Goal: Navigation & Orientation: Find specific page/section

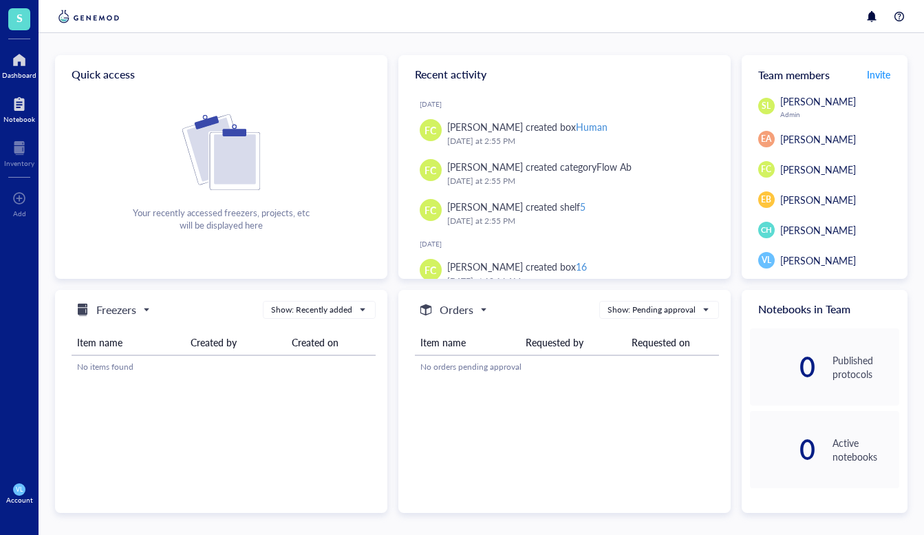
click at [32, 118] on div "Notebook" at bounding box center [19, 119] width 32 height 8
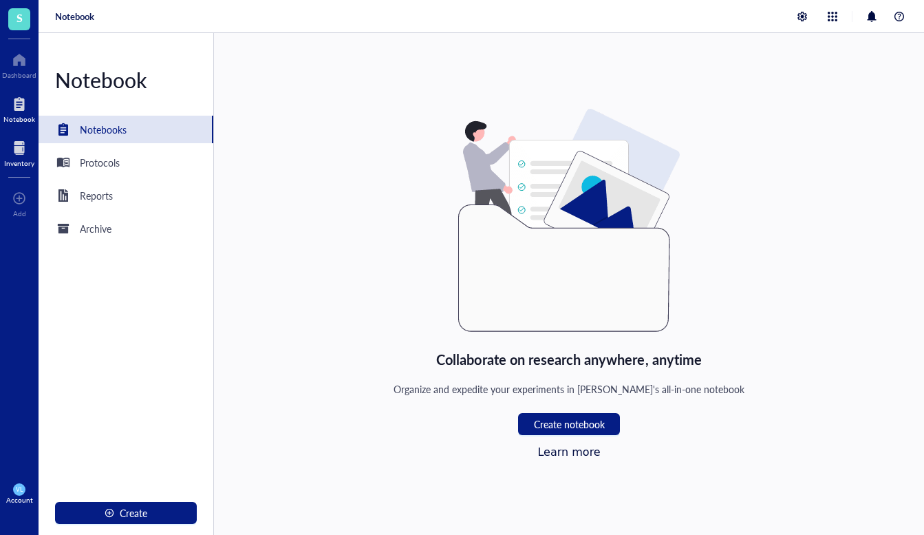
click at [26, 140] on div at bounding box center [19, 148] width 30 height 22
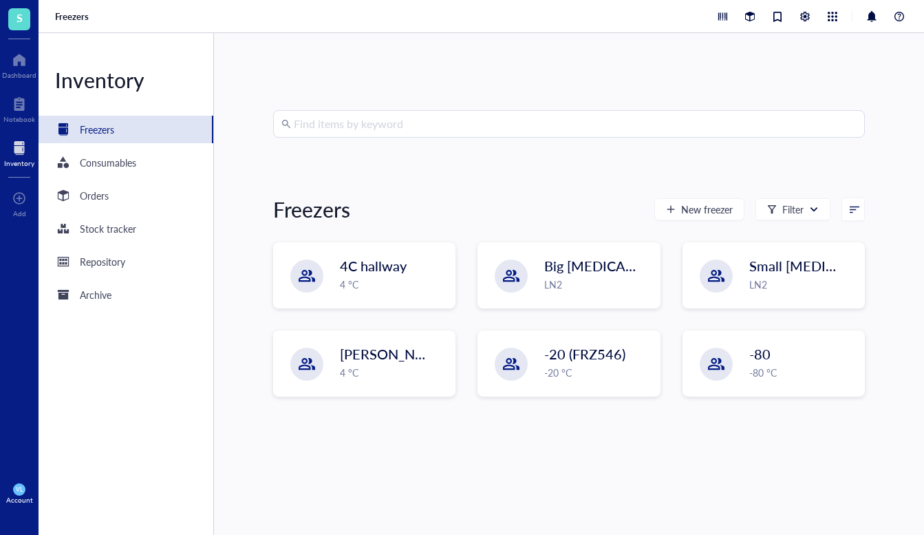
click at [103, 123] on div "Freezers" at bounding box center [97, 129] width 34 height 15
click at [592, 259] on span "Big [MEDICAL_DATA] Tank" at bounding box center [628, 266] width 166 height 19
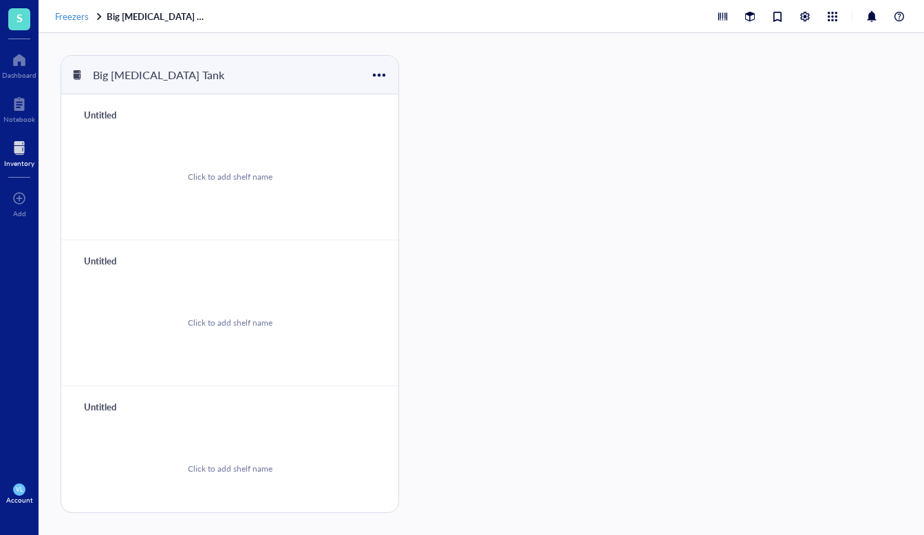
click at [58, 21] on span "Freezers" at bounding box center [72, 16] width 34 height 13
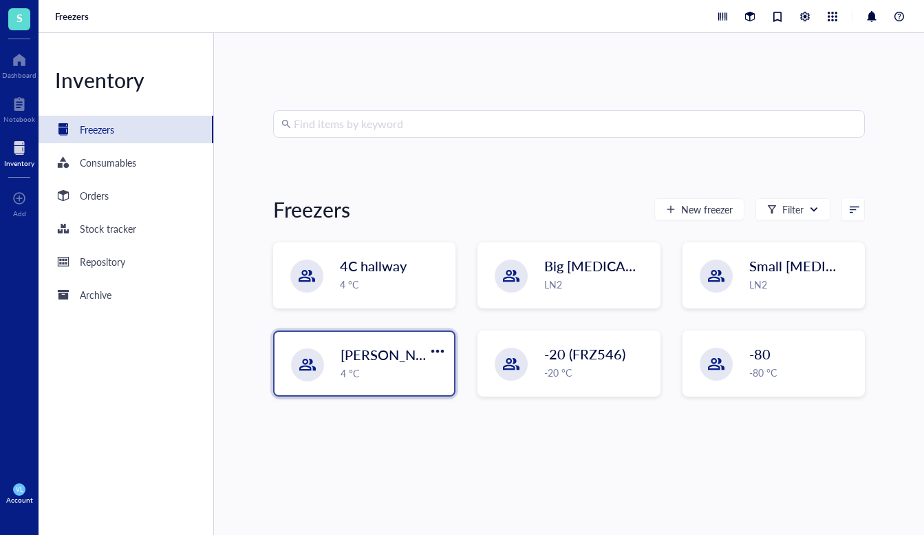
click at [405, 360] on span "[PERSON_NAME]" at bounding box center [396, 354] width 110 height 19
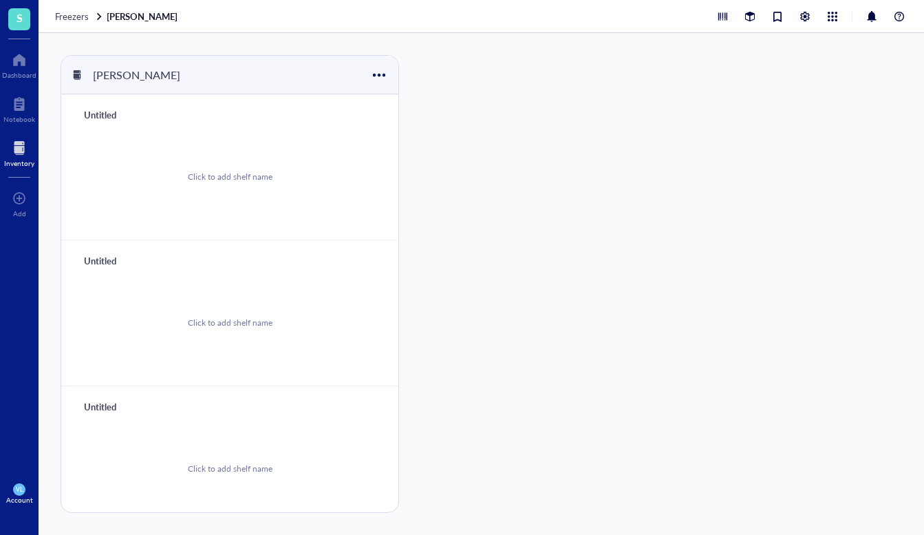
scroll to position [301, 0]
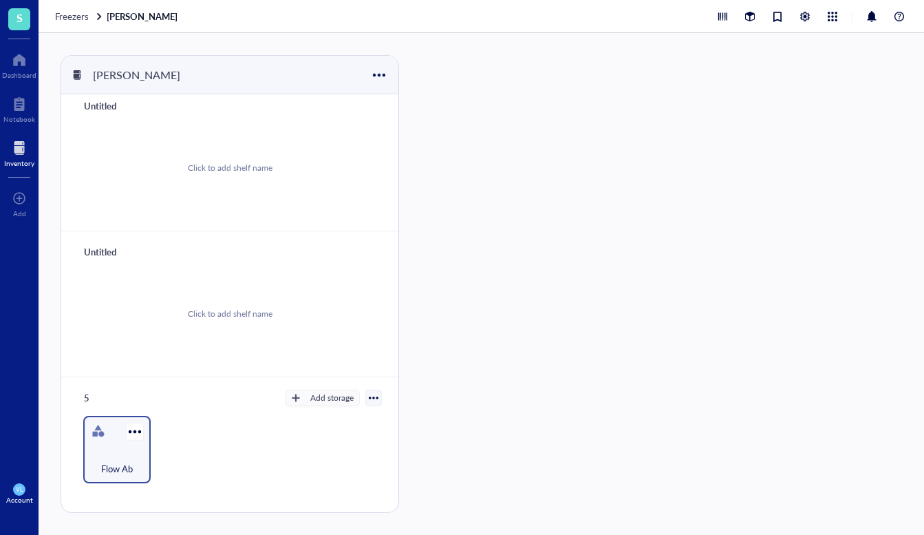
click at [126, 472] on span "Flow Ab" at bounding box center [117, 468] width 32 height 15
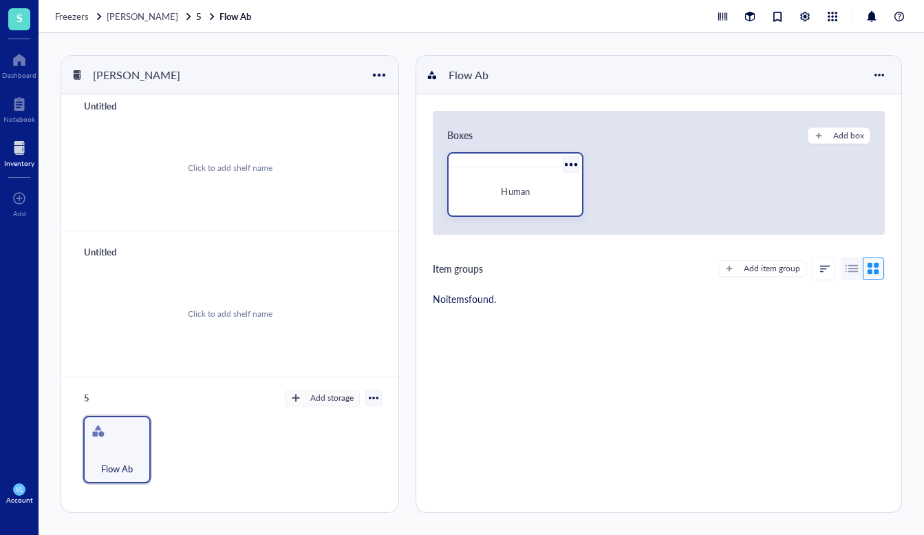
click at [530, 189] on div "Human" at bounding box center [515, 191] width 111 height 14
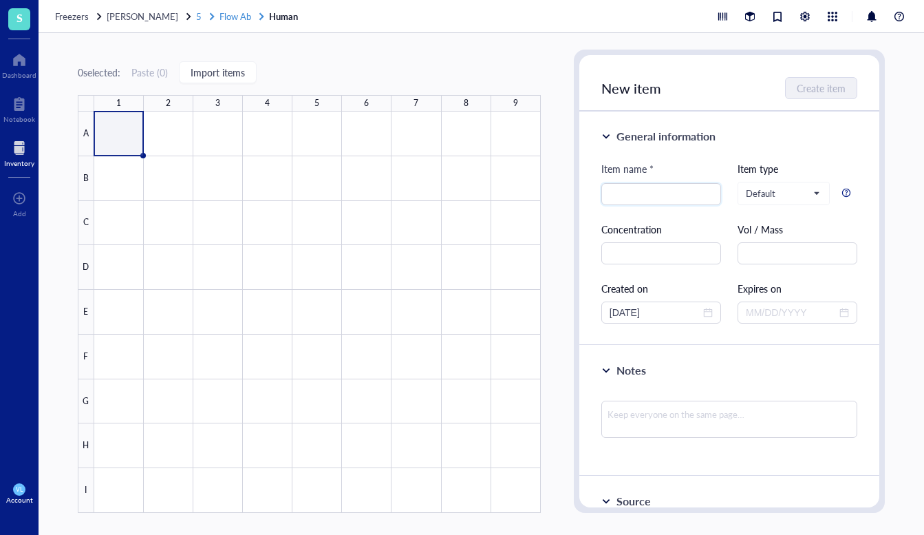
click at [196, 20] on div "5" at bounding box center [206, 16] width 21 height 12
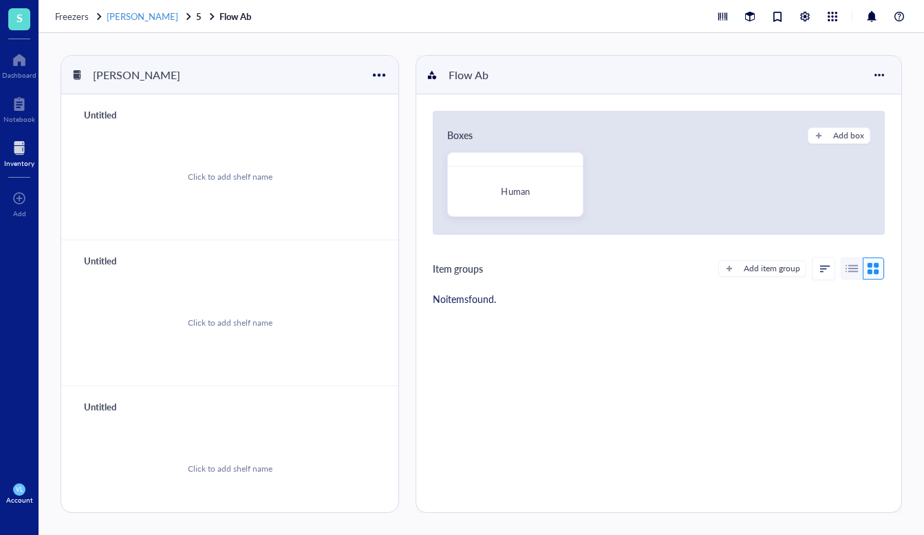
click at [123, 19] on span "[PERSON_NAME]" at bounding box center [143, 16] width 72 height 13
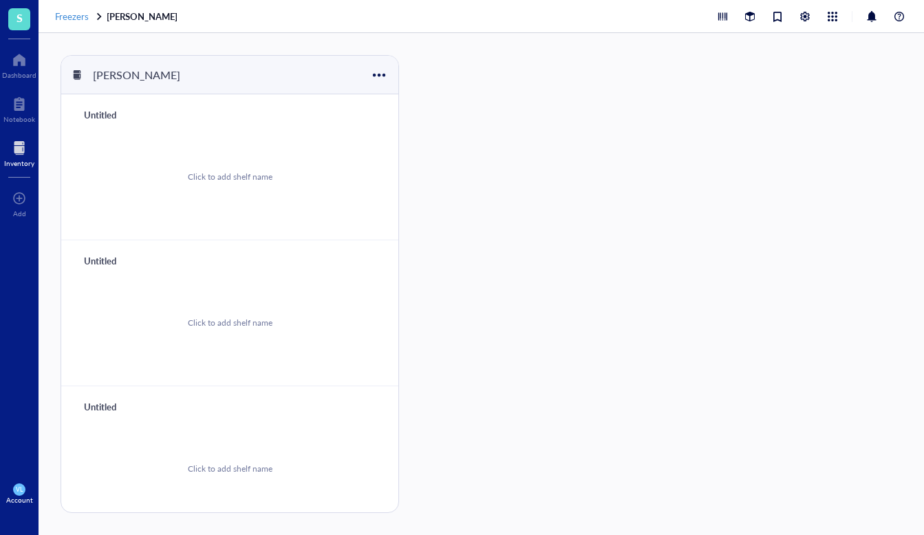
click at [85, 21] on span "Freezers" at bounding box center [72, 16] width 34 height 13
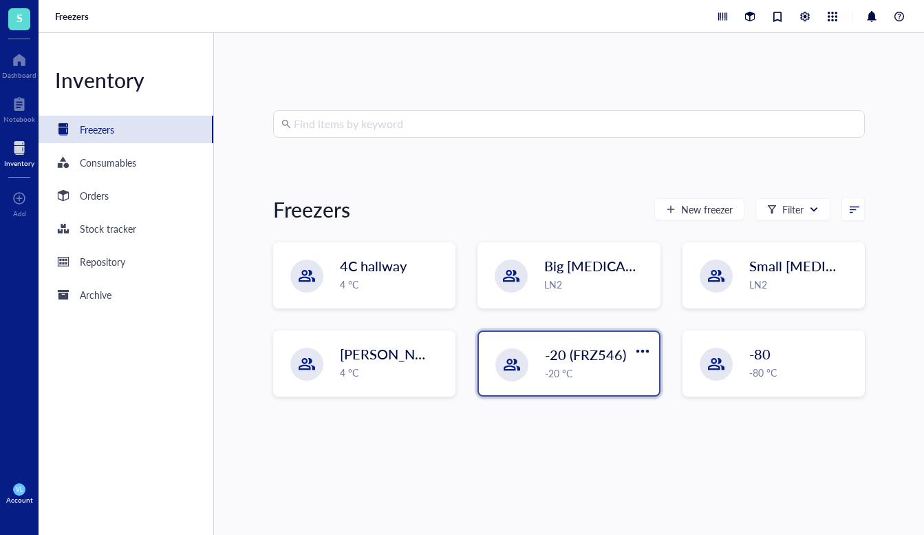
click at [601, 360] on span "-20 (FRZ546)" at bounding box center [585, 354] width 81 height 19
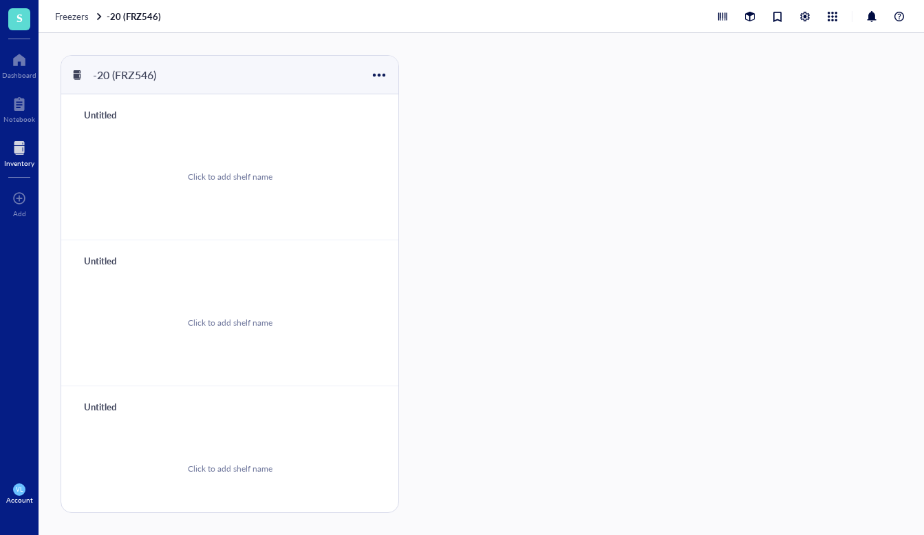
click at [70, 8] on div "Freezers -20 (FRZ546)" at bounding box center [481, 16] width 885 height 33
click at [64, 17] on span "Freezers" at bounding box center [72, 16] width 34 height 13
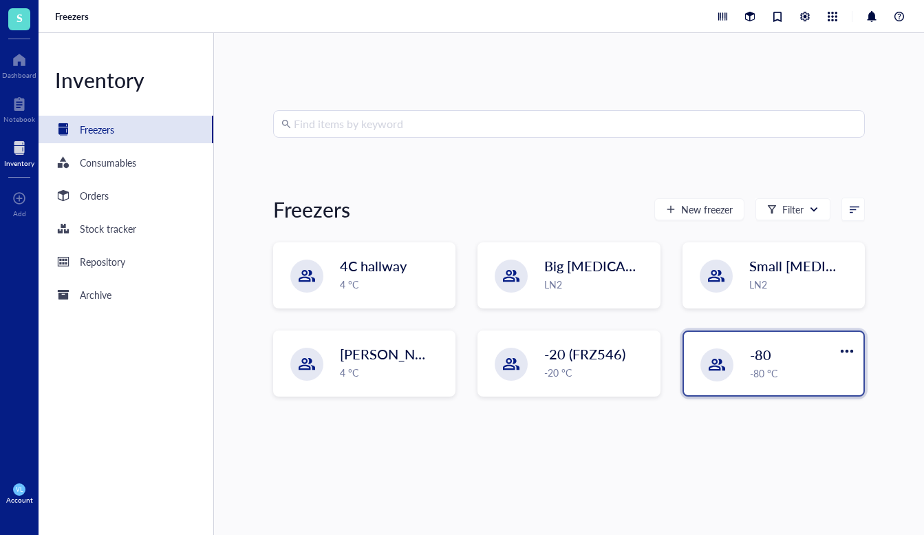
click at [777, 360] on div "-80" at bounding box center [795, 354] width 91 height 19
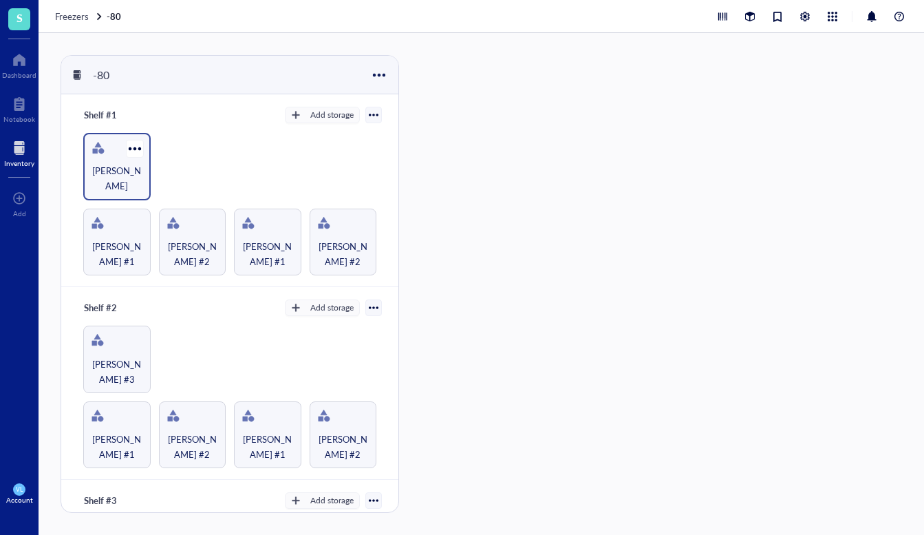
click at [116, 171] on div "[PERSON_NAME]" at bounding box center [117, 178] width 54 height 30
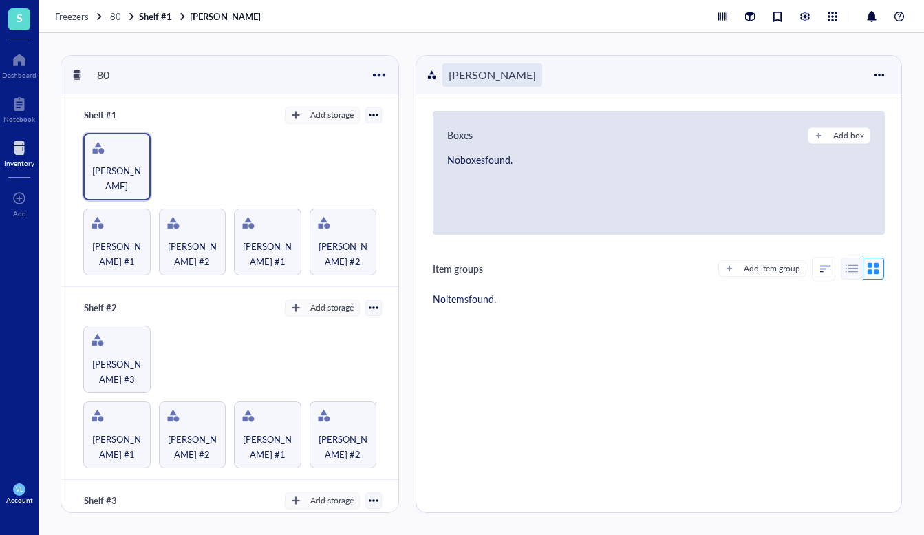
click at [477, 79] on div "[PERSON_NAME]" at bounding box center [492, 74] width 100 height 23
click at [464, 78] on input "[PERSON_NAME]" at bounding box center [464, 75] width 43 height 22
type input "[PERSON_NAME]"
click at [546, 363] on div "Boxes Add box No boxes found. Item groups Add item group No items found." at bounding box center [658, 303] width 485 height 418
click at [116, 17] on span "-80" at bounding box center [114, 16] width 14 height 13
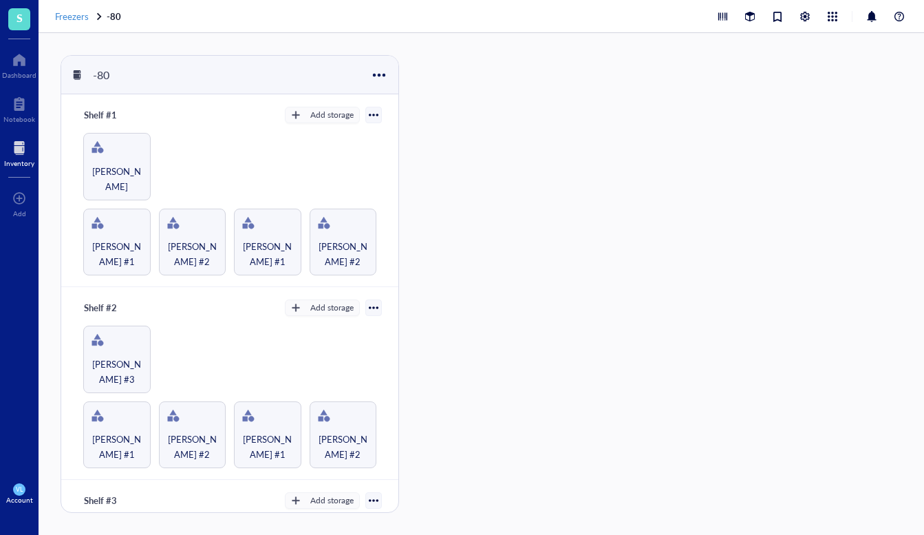
click at [92, 12] on div "Freezers" at bounding box center [79, 16] width 49 height 12
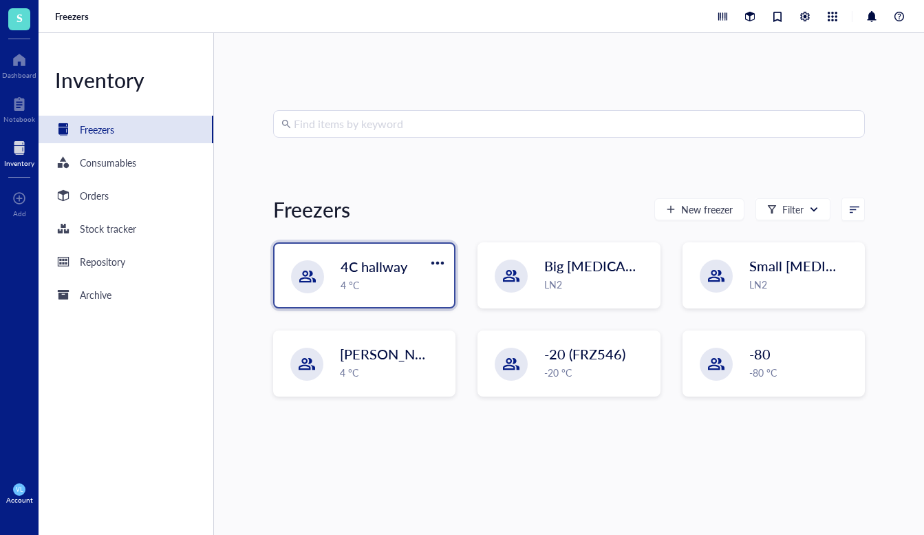
click at [350, 268] on span "4C hallway" at bounding box center [374, 266] width 67 height 19
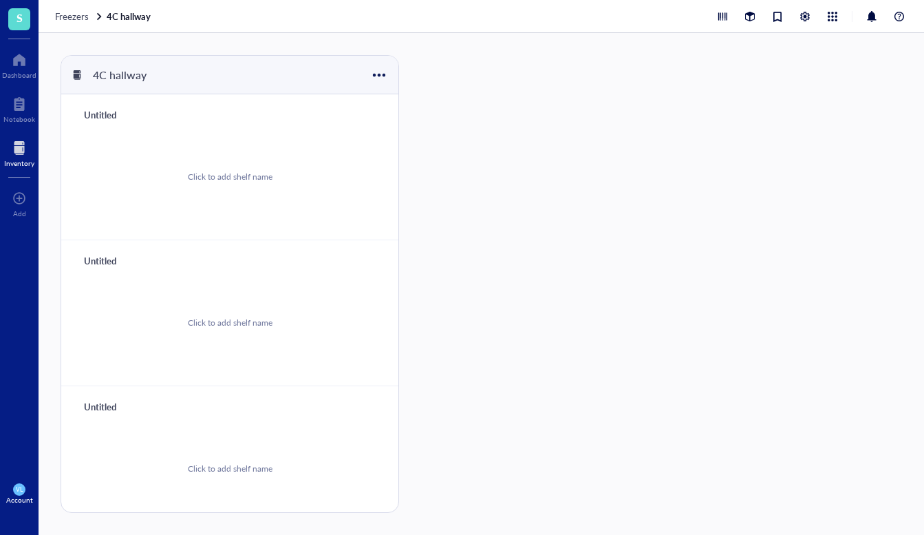
scroll to position [301, 0]
click at [95, 12] on div at bounding box center [99, 17] width 10 height 10
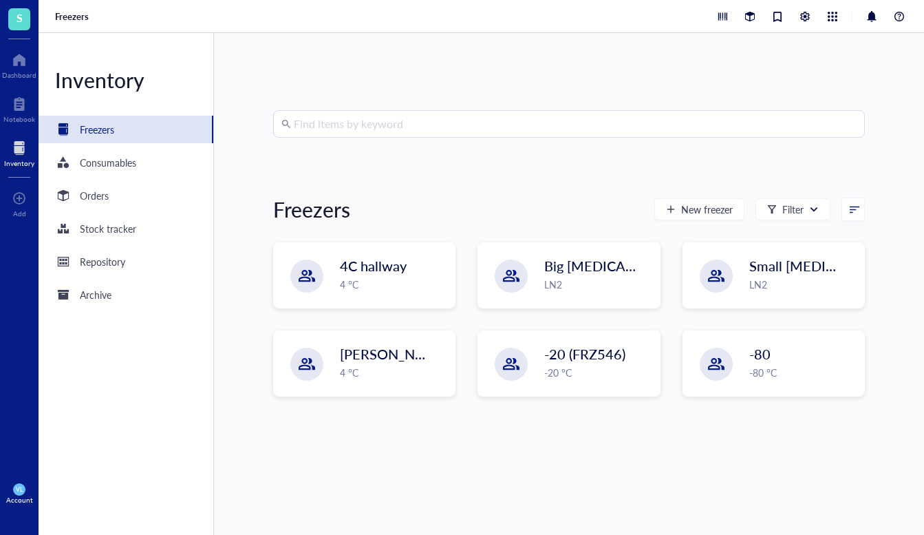
click at [23, 24] on span "S" at bounding box center [19, 19] width 22 height 22
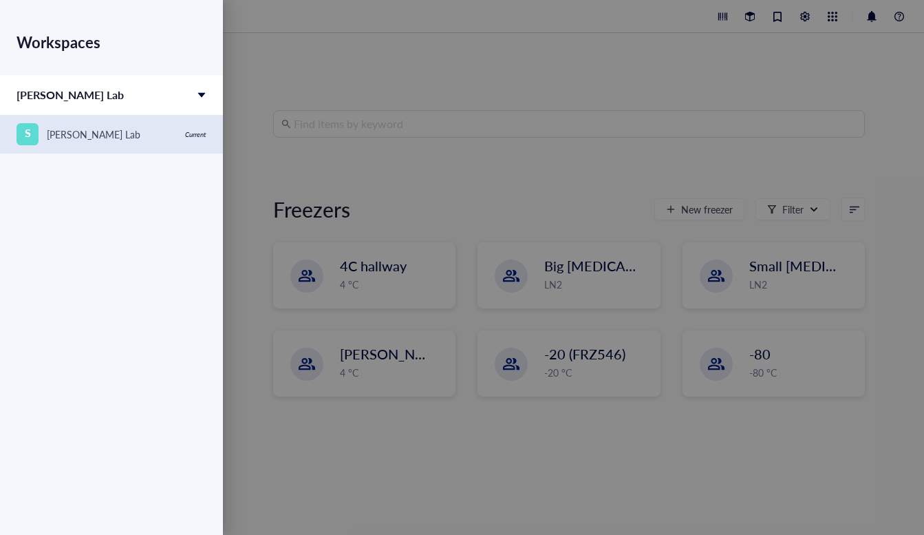
click at [61, 129] on div "[PERSON_NAME] Lab" at bounding box center [94, 134] width 94 height 15
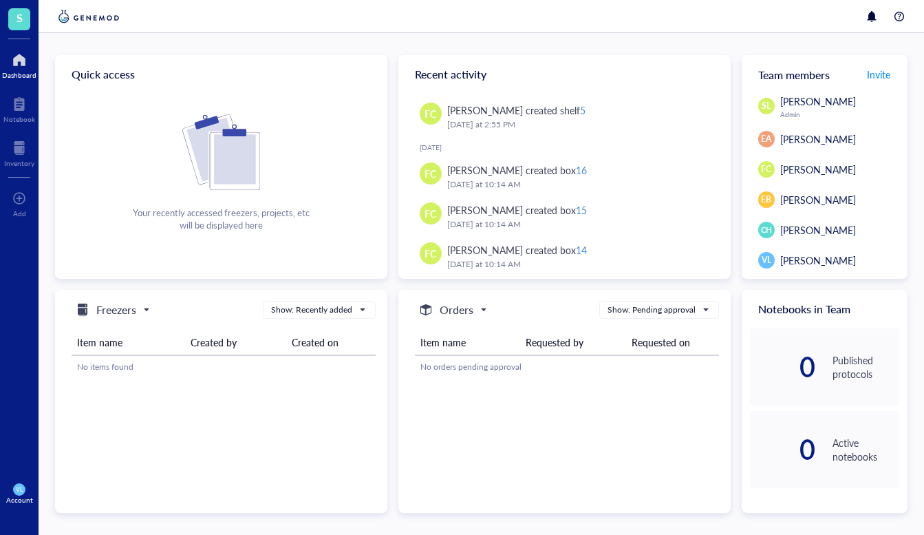
scroll to position [198, 0]
